Goal: Find contact information: Find contact information

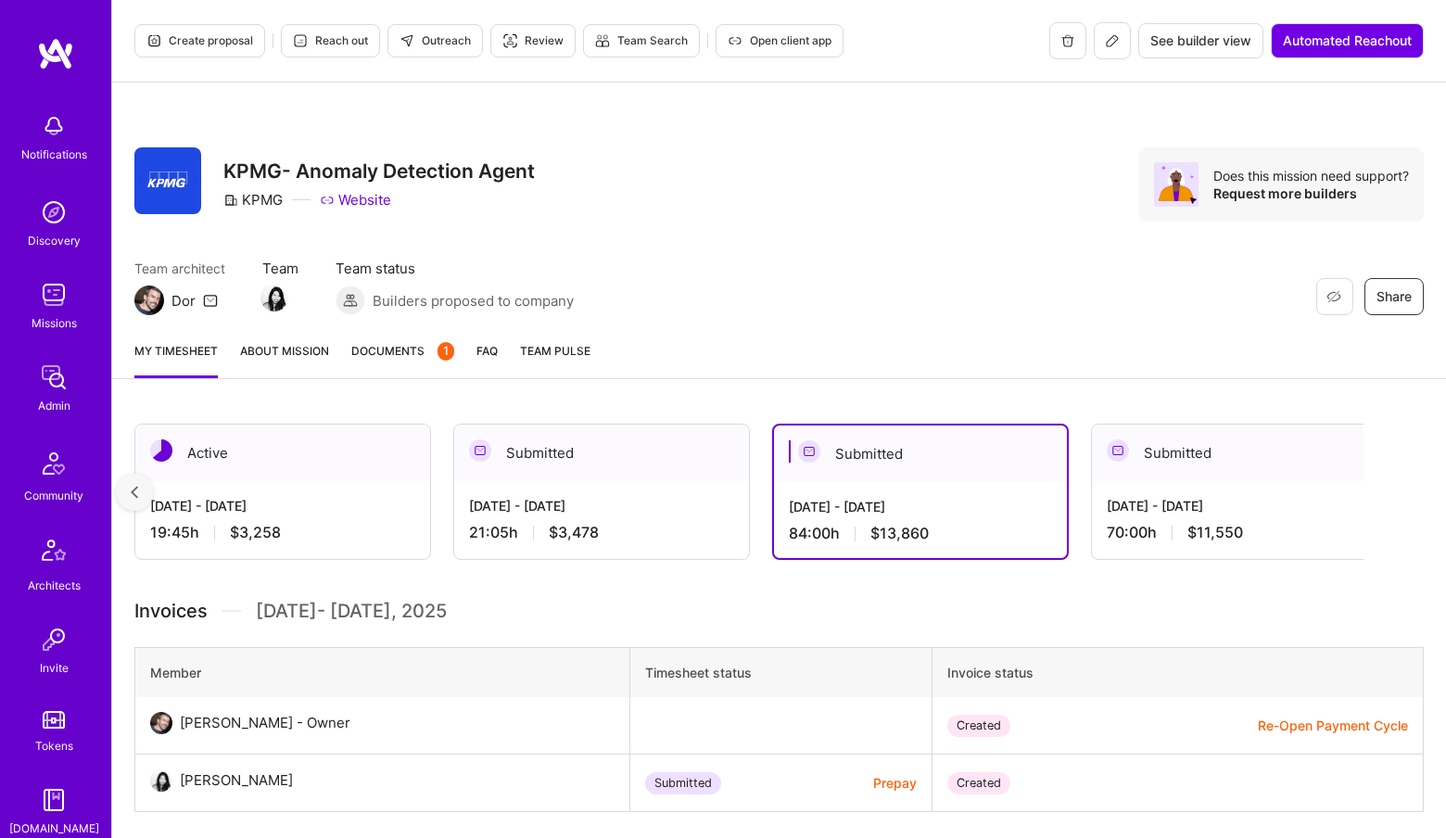
scroll to position [0, 23]
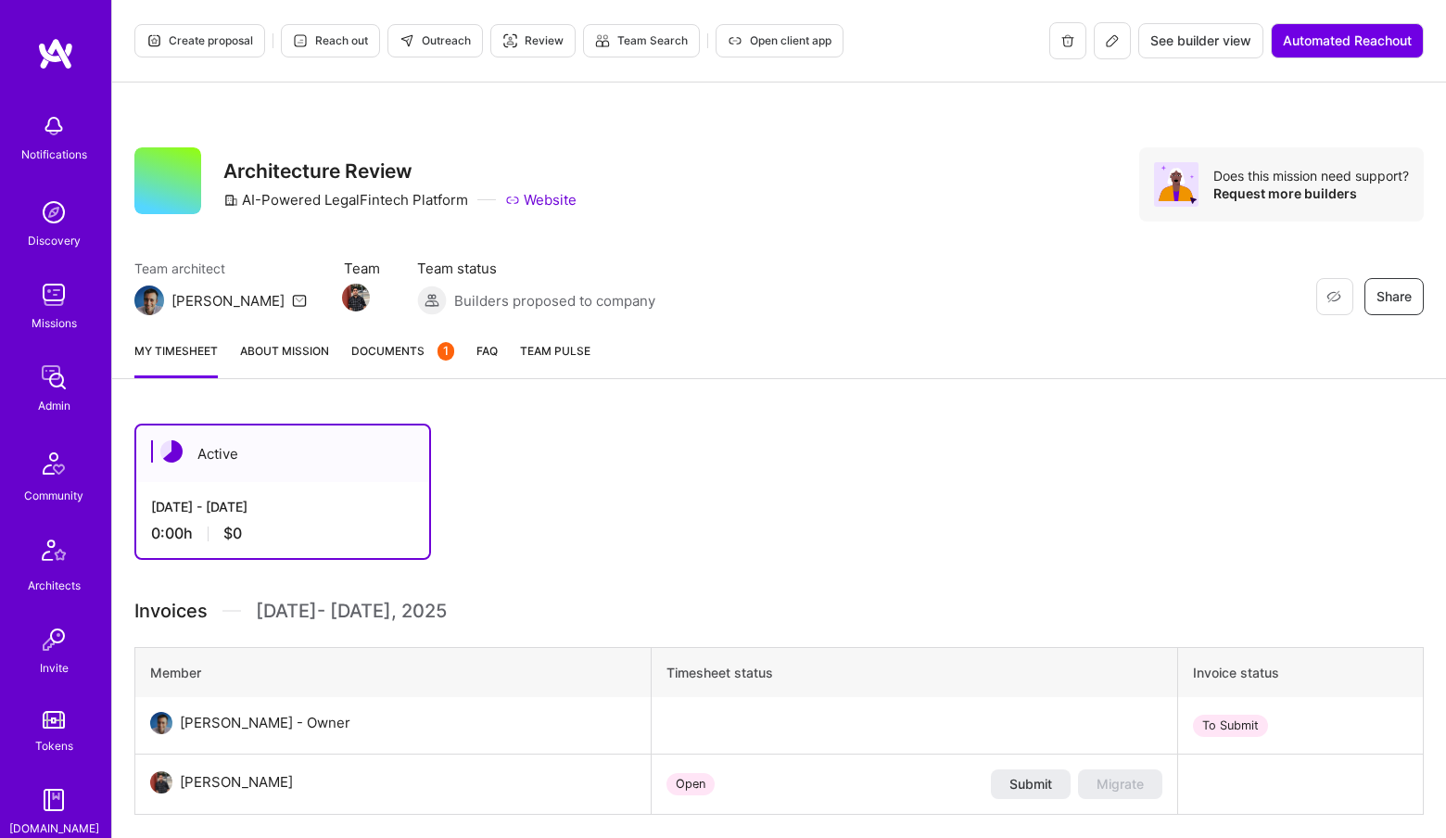
scroll to position [345, 0]
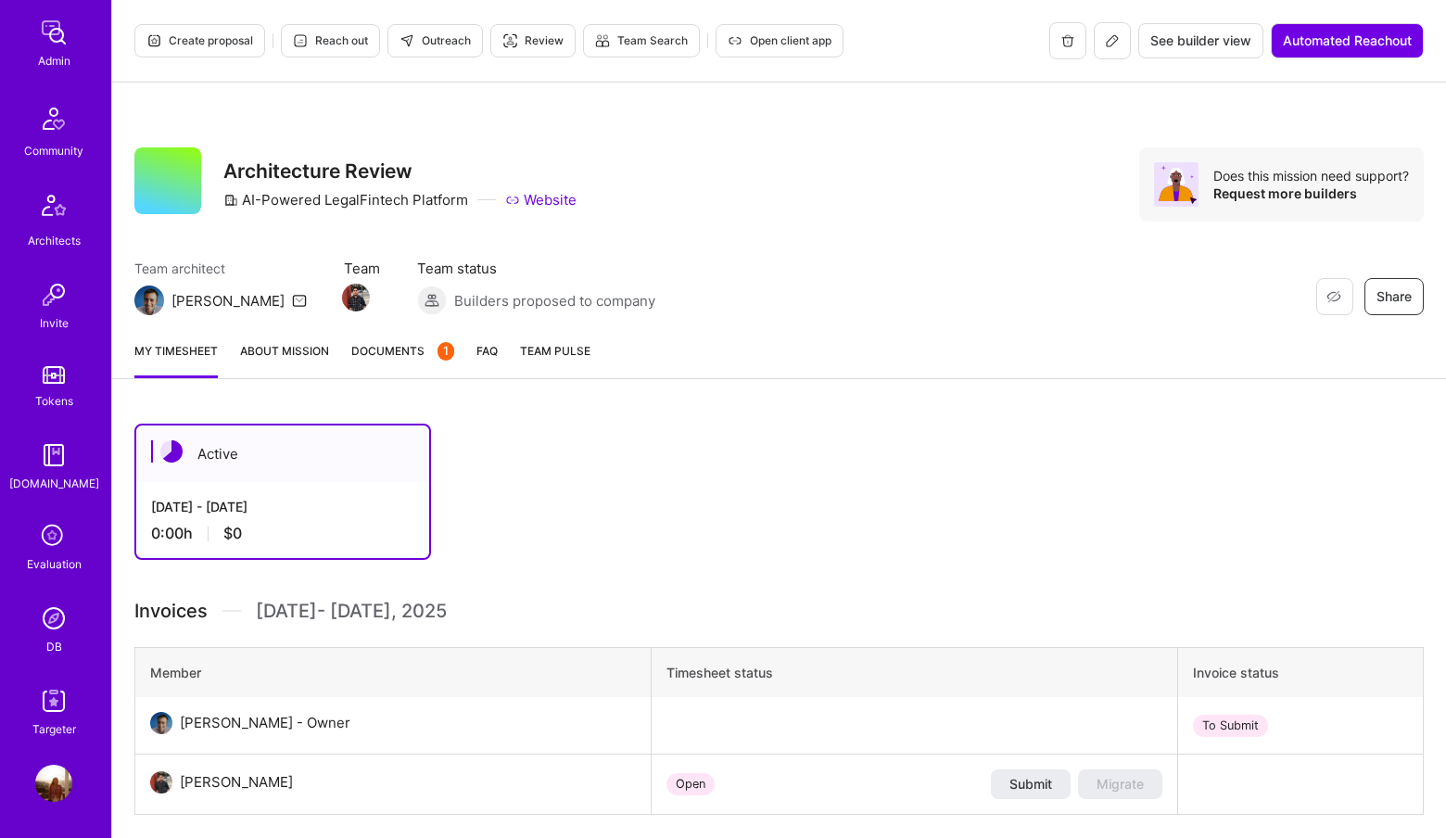
click at [57, 639] on div "DB" at bounding box center [54, 646] width 16 height 19
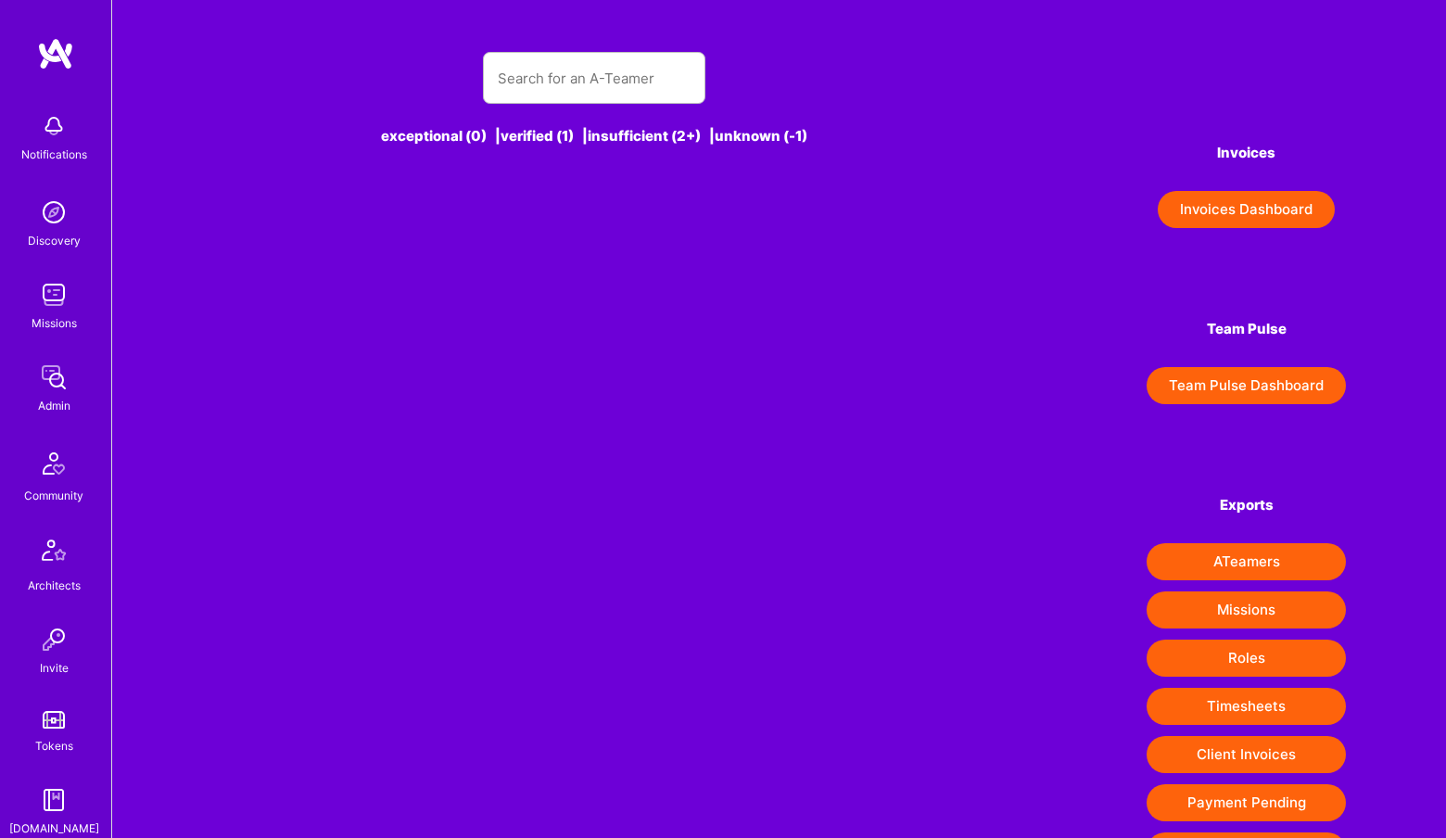
click at [575, 45] on div "exceptional (0) | verified (1) | insufficient (2+) | unknown (-1)" at bounding box center [594, 110] width 765 height 160
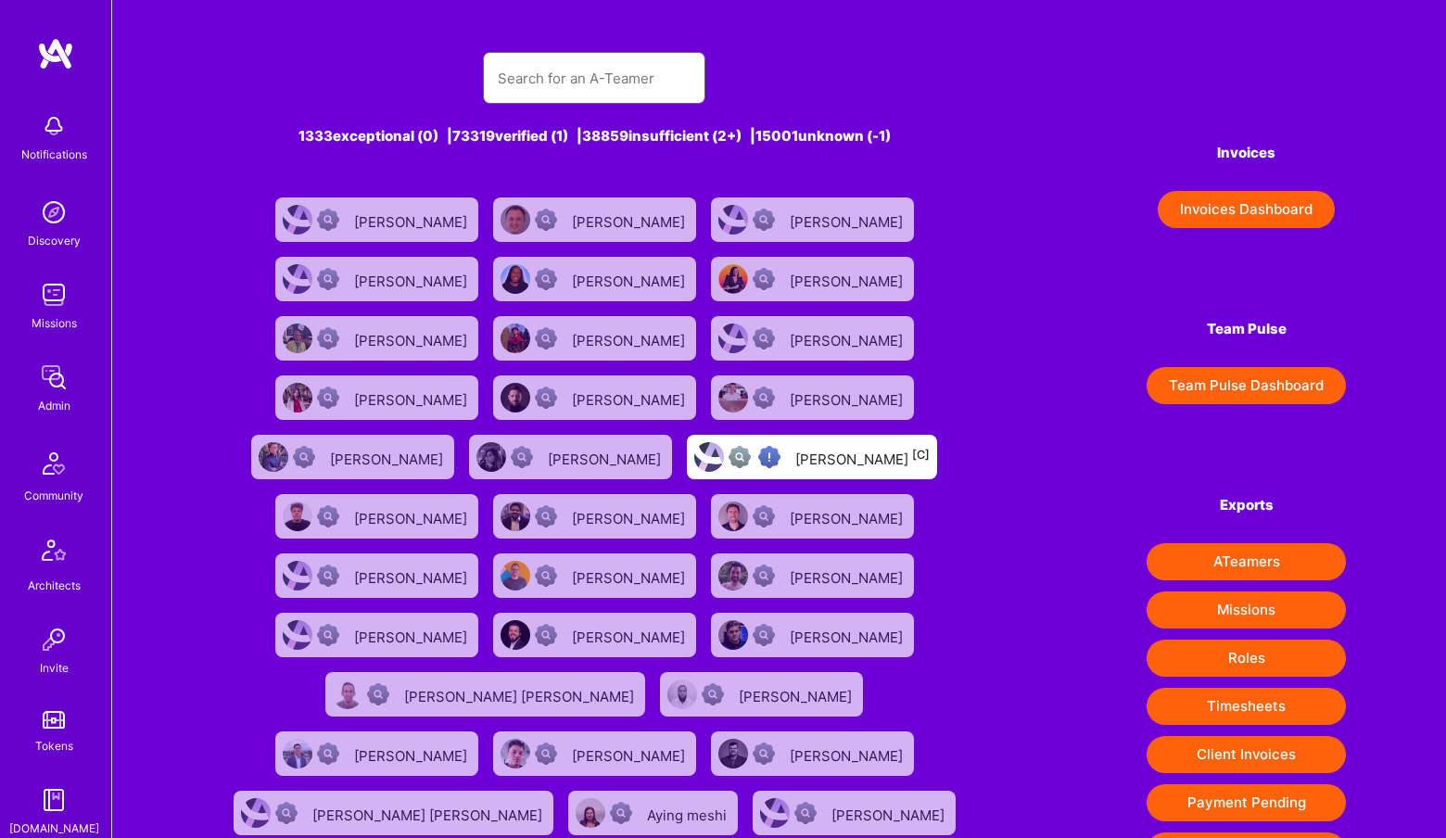
click at [555, 95] on input "text" at bounding box center [594, 78] width 193 height 47
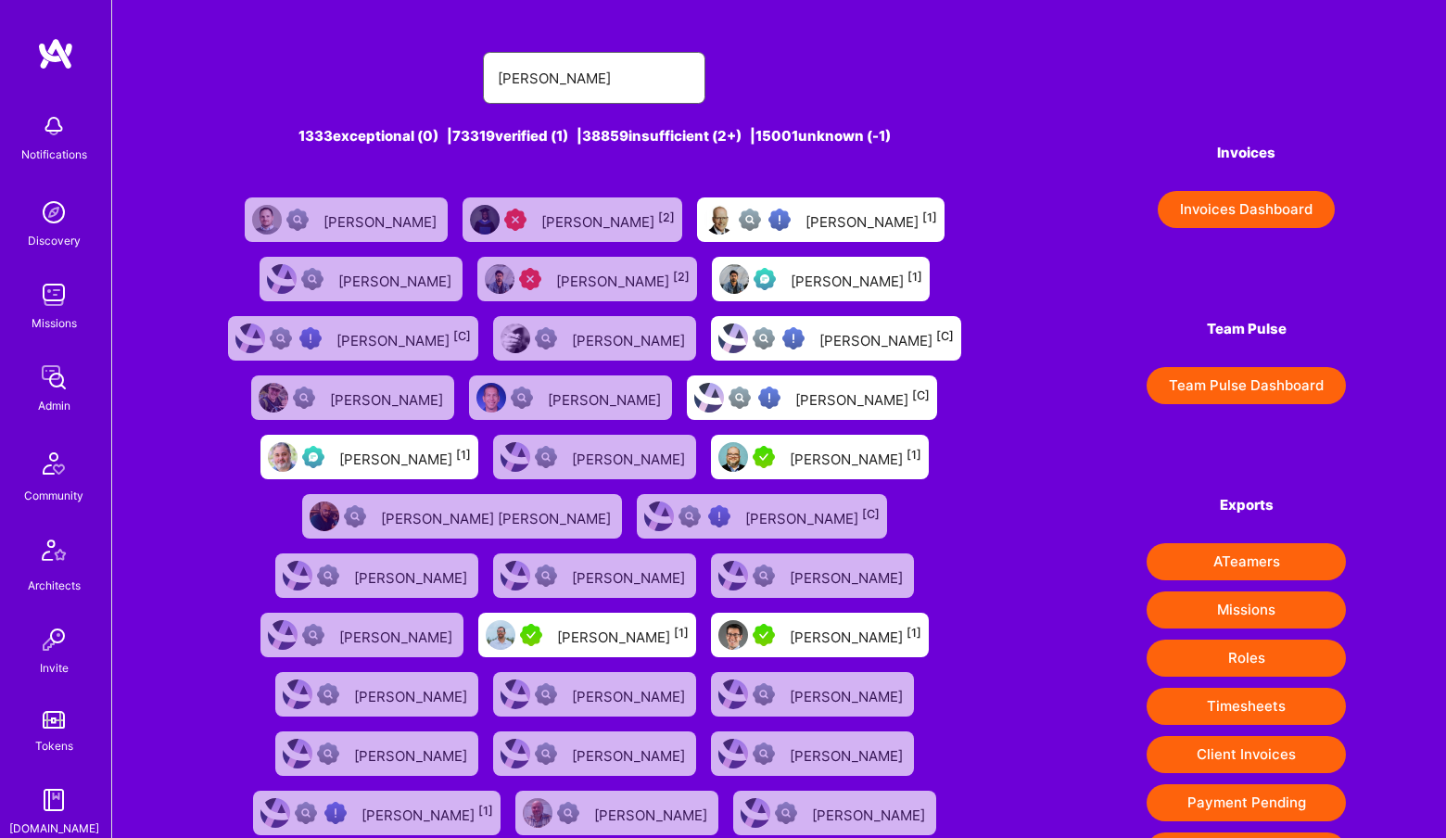
type input "jeff cole"
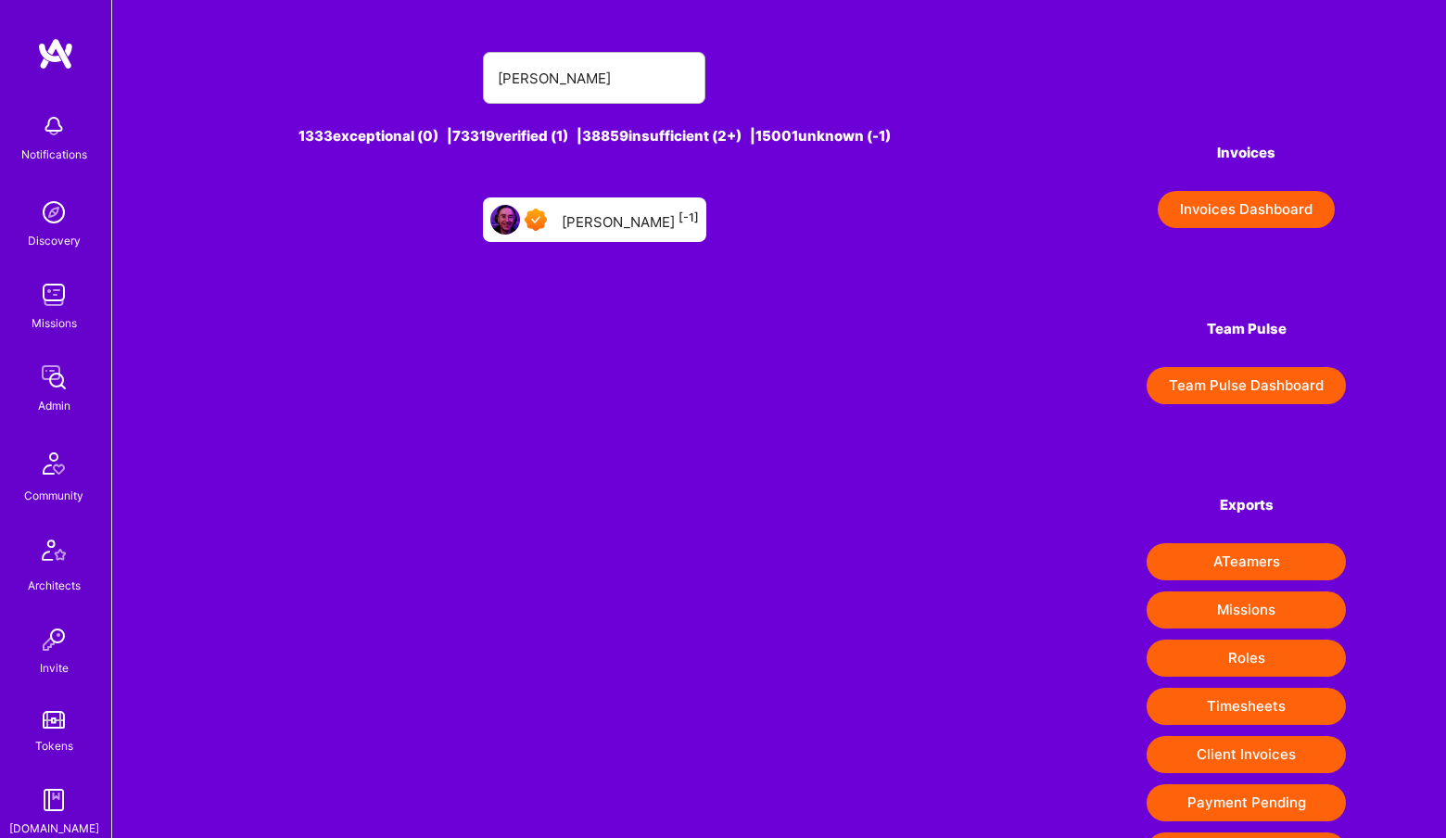
click at [614, 220] on div "Jeff Cole [-1]" at bounding box center [630, 220] width 137 height 24
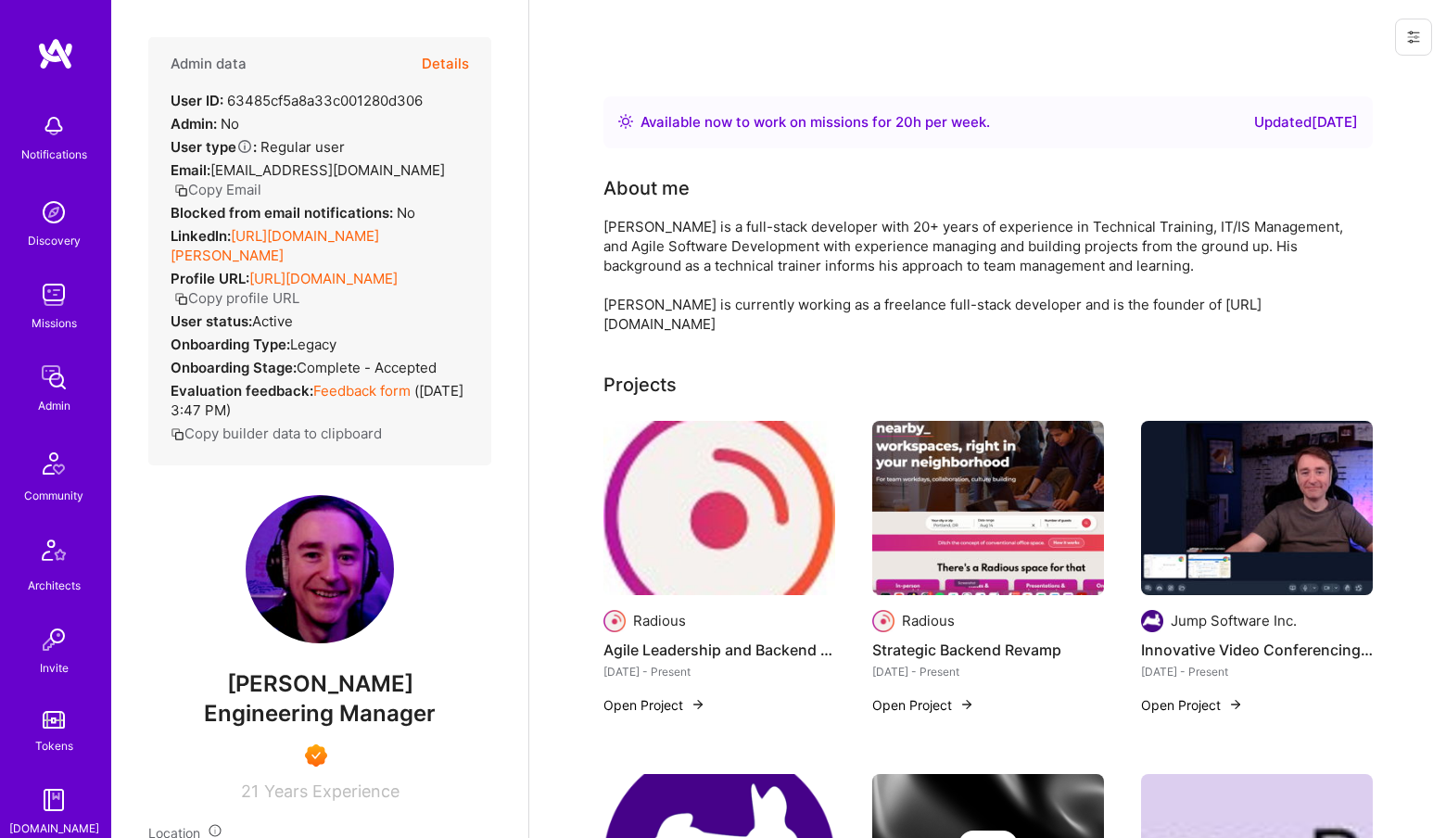
click at [188, 184] on icon "button" at bounding box center [181, 191] width 14 height 14
click at [261, 180] on button "Copy Email" at bounding box center [217, 189] width 87 height 19
